Goal: Ask a question

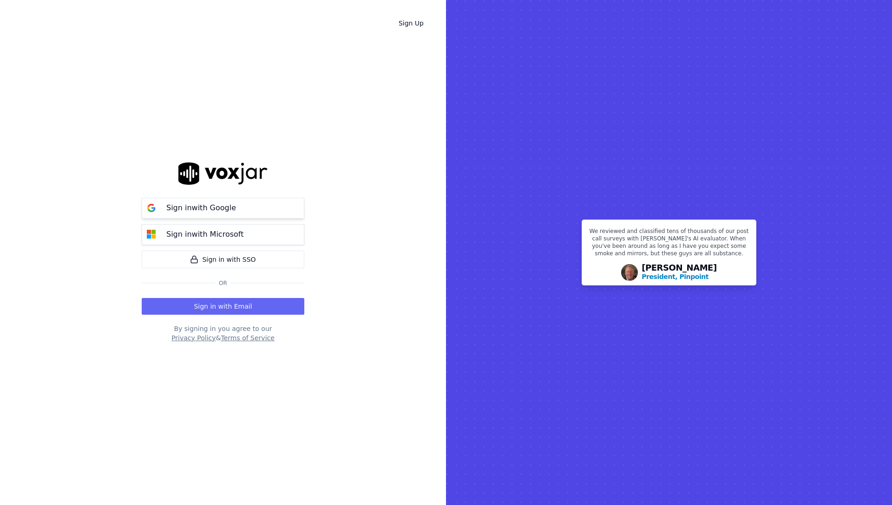
click at [213, 211] on p "Sign in with Google" at bounding box center [201, 207] width 70 height 11
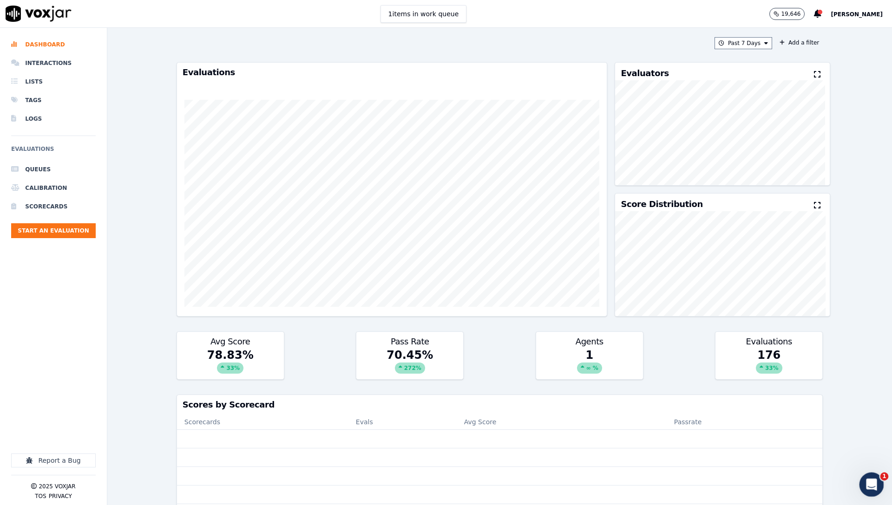
click at [865, 483] on icon "Open Intercom Messenger" at bounding box center [869, 483] width 15 height 15
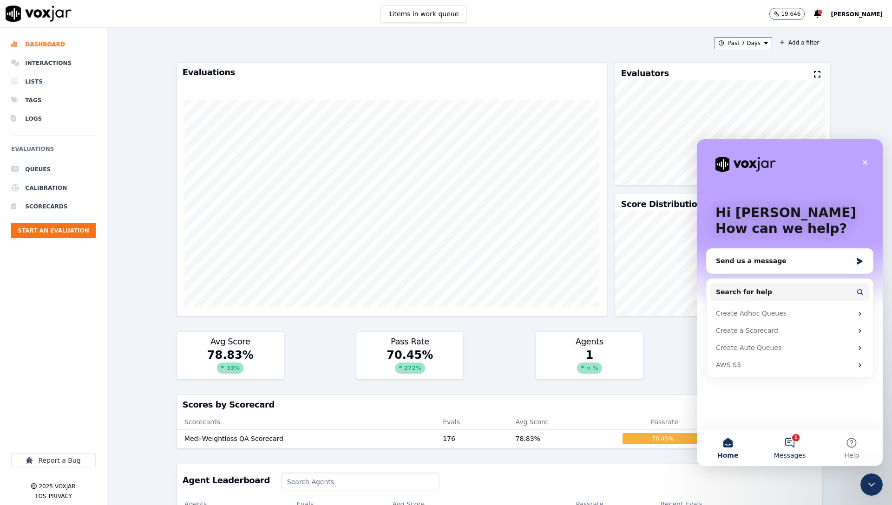
click at [775, 429] on button "1 Messages" at bounding box center [789, 447] width 62 height 37
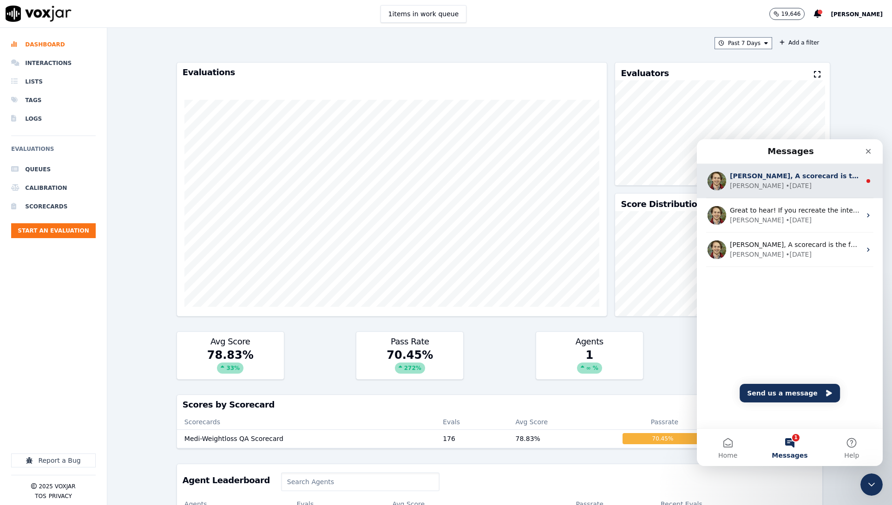
click at [785, 183] on div "• 6d ago" at bounding box center [798, 186] width 26 height 10
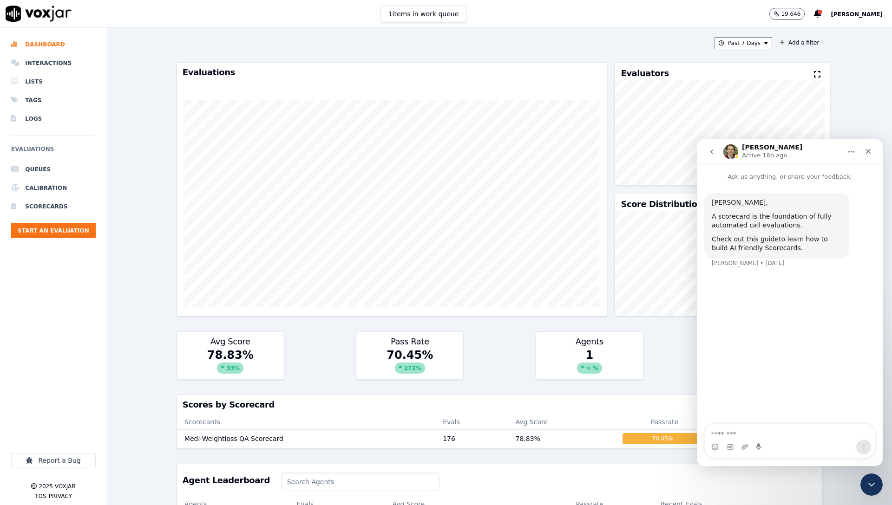
click at [714, 150] on icon "go back" at bounding box center [711, 151] width 7 height 7
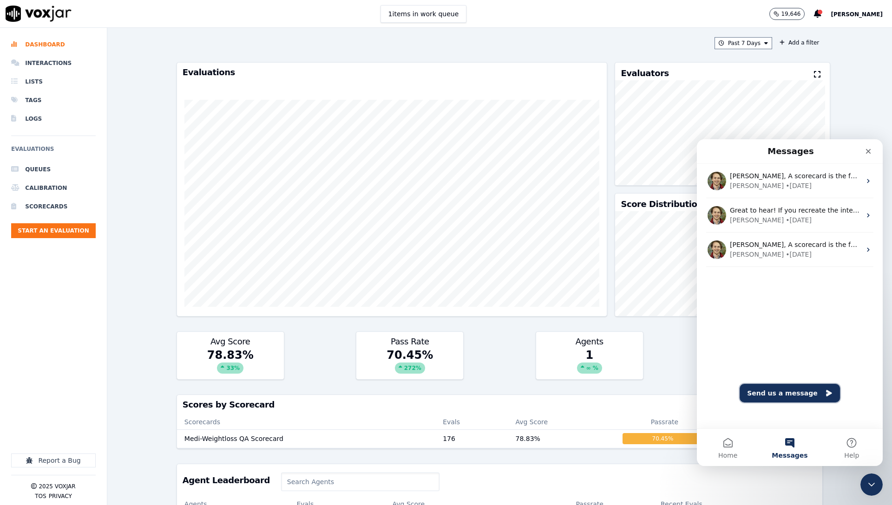
click at [784, 396] on button "Send us a message" at bounding box center [789, 393] width 100 height 19
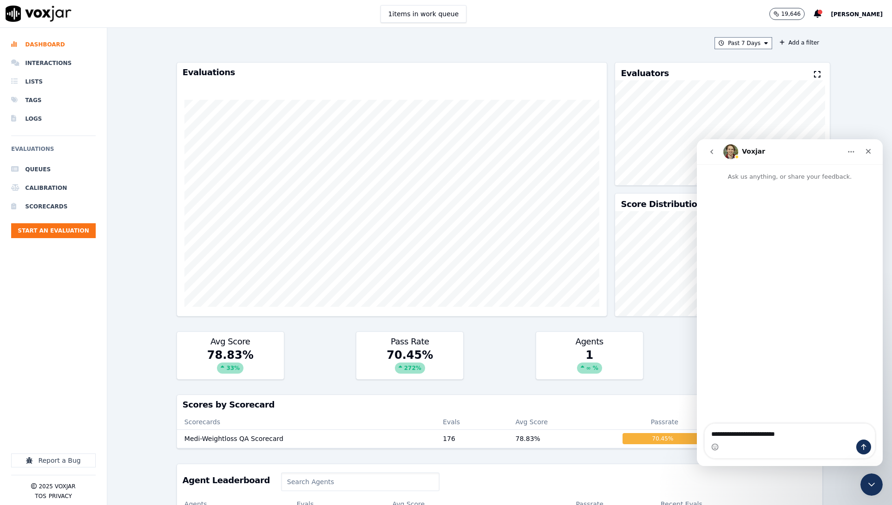
type textarea "**********"
